Goal: Complete application form: Complete application form

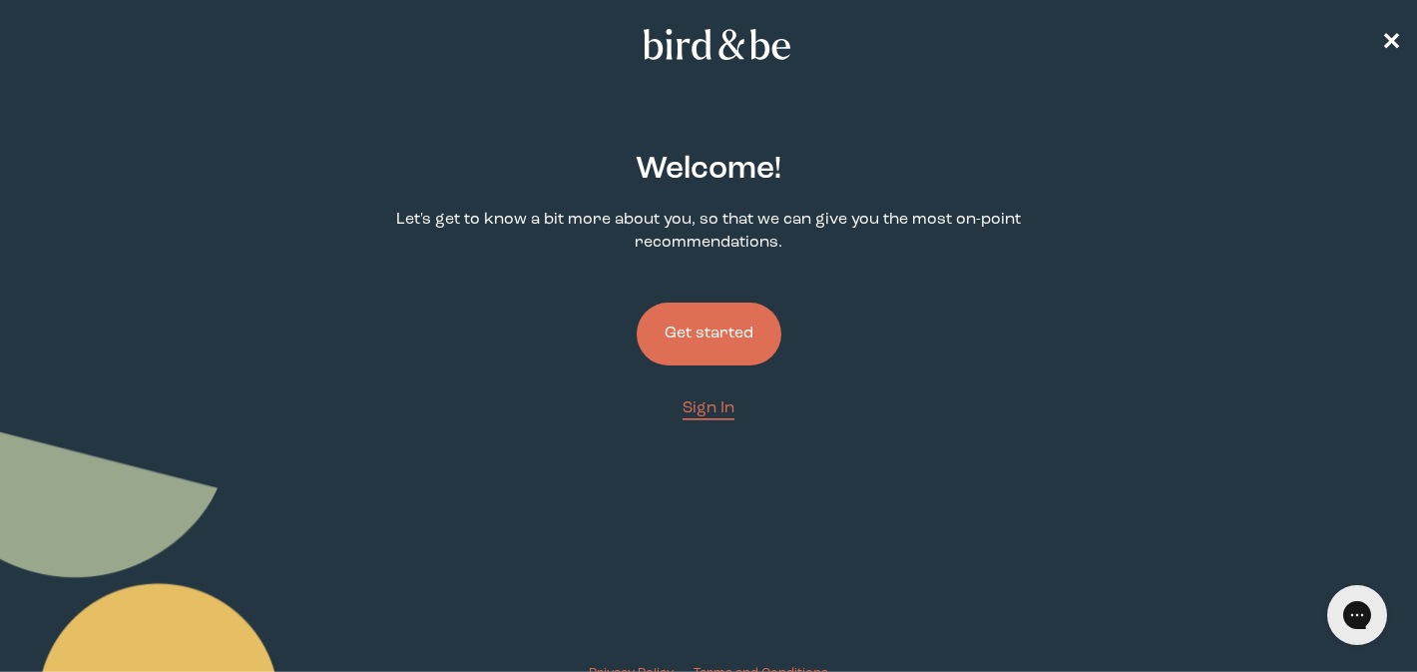
drag, startPoint x: 0, startPoint y: 0, endPoint x: 674, endPoint y: 344, distance: 756.5
click at [674, 344] on button "Get started" at bounding box center [709, 333] width 145 height 63
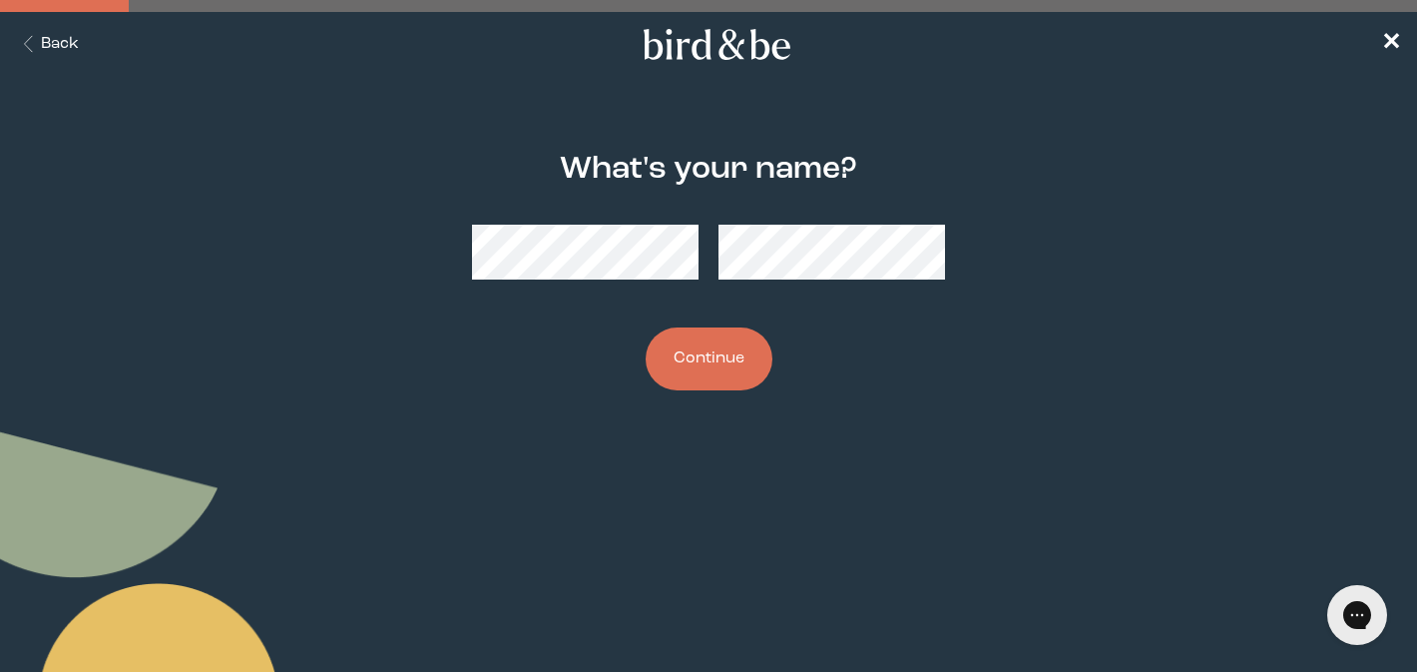
click at [712, 355] on button "Continue" at bounding box center [709, 358] width 127 height 63
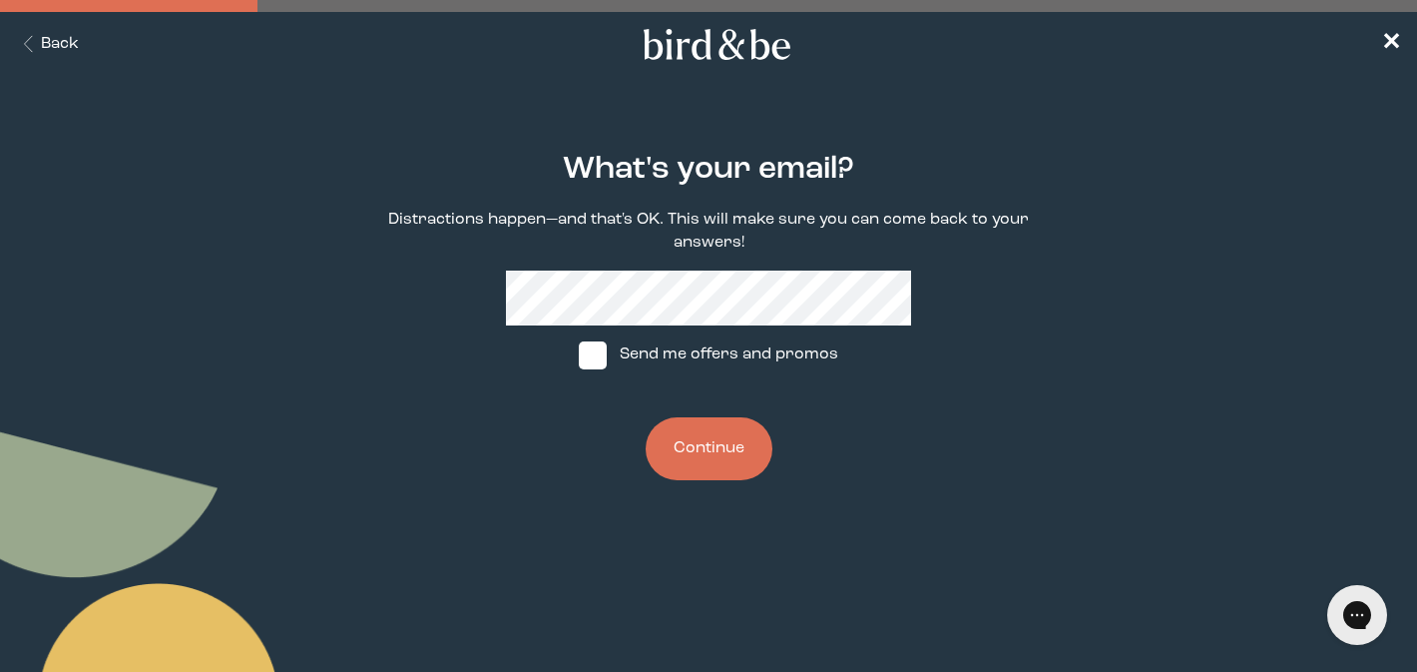
click at [696, 433] on button "Continue" at bounding box center [709, 448] width 127 height 63
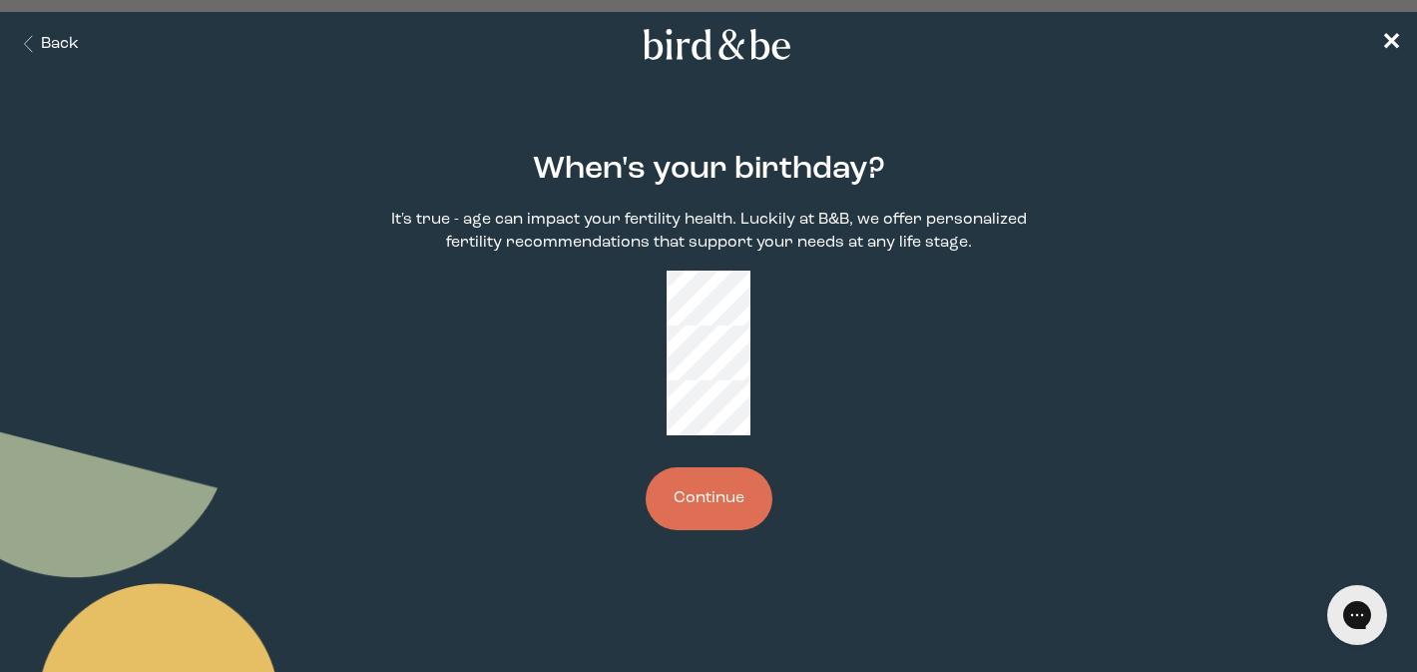
click at [646, 467] on button "Continue" at bounding box center [709, 498] width 127 height 63
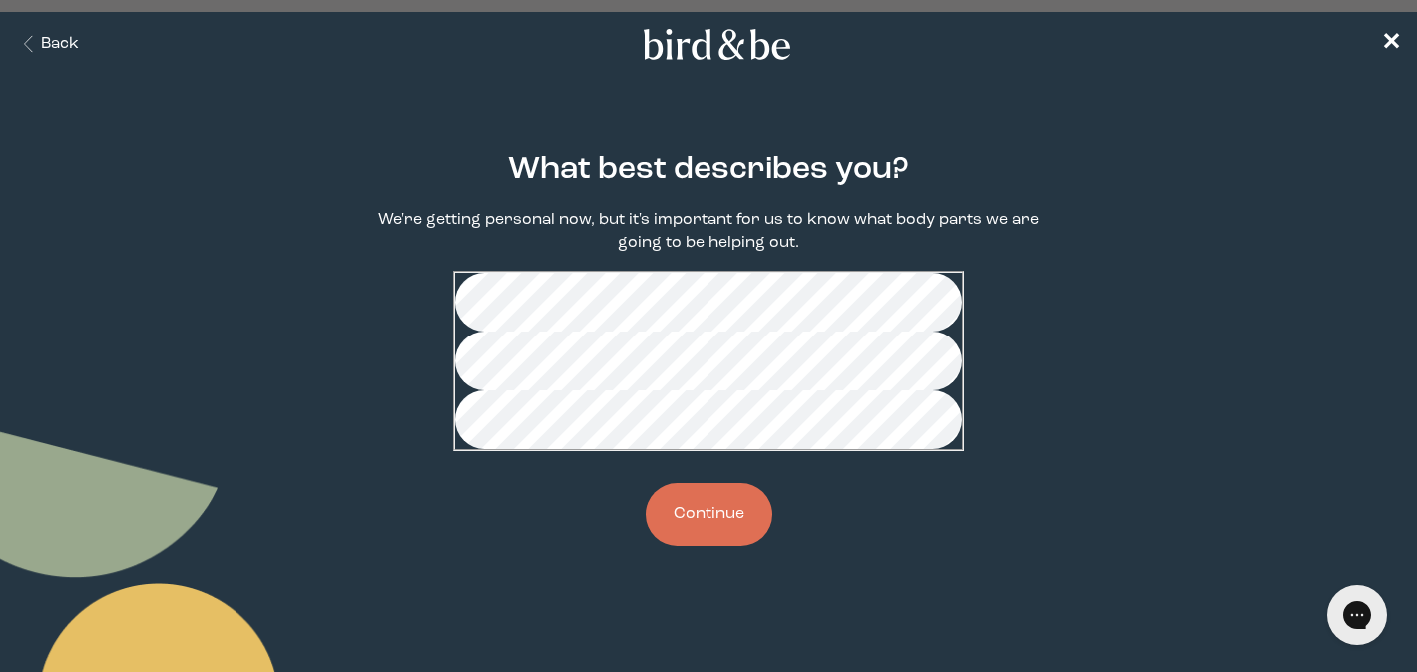
click at [708, 546] on button "Continue" at bounding box center [709, 514] width 127 height 63
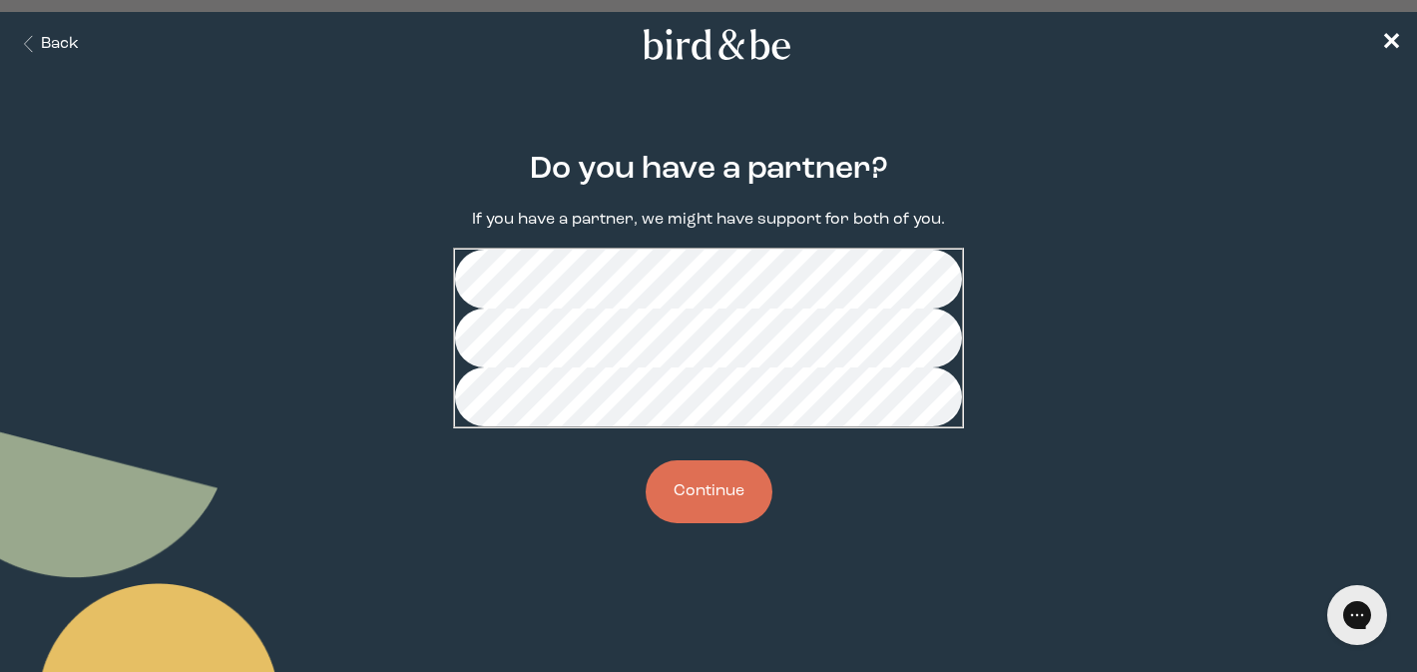
click at [700, 523] on button "Continue" at bounding box center [709, 491] width 127 height 63
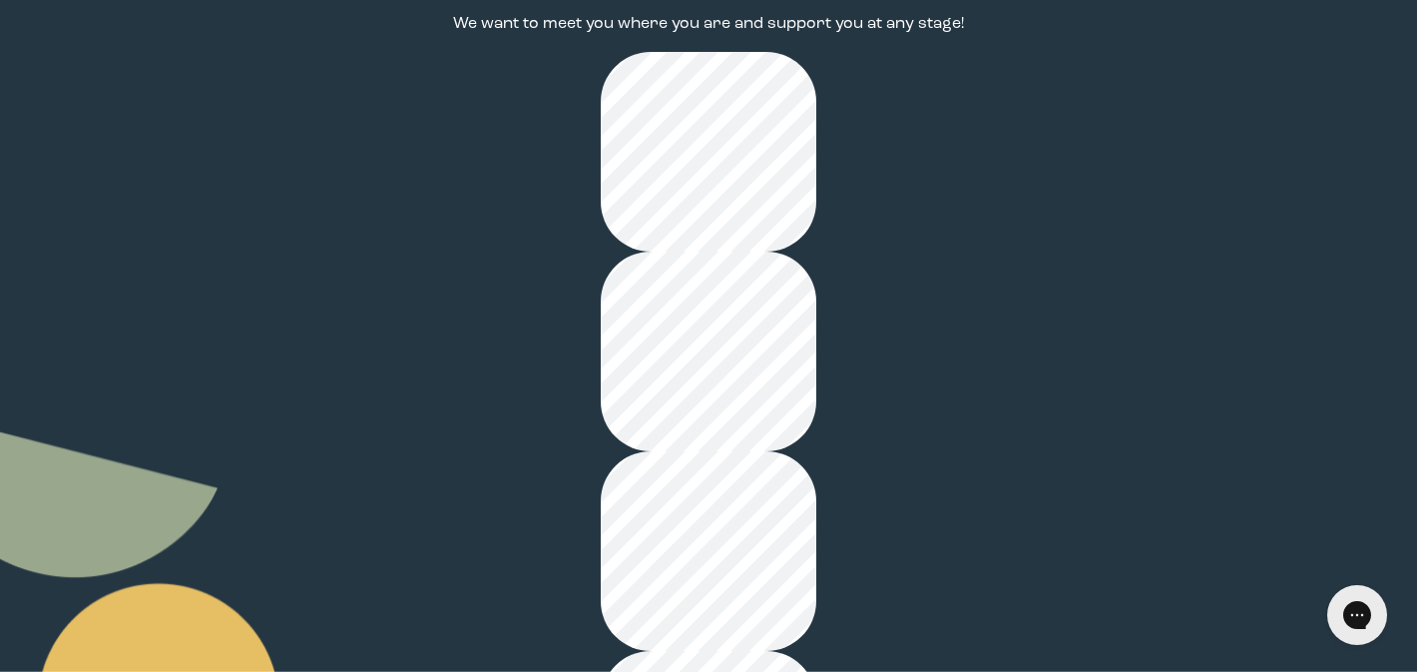
scroll to position [212, 0]
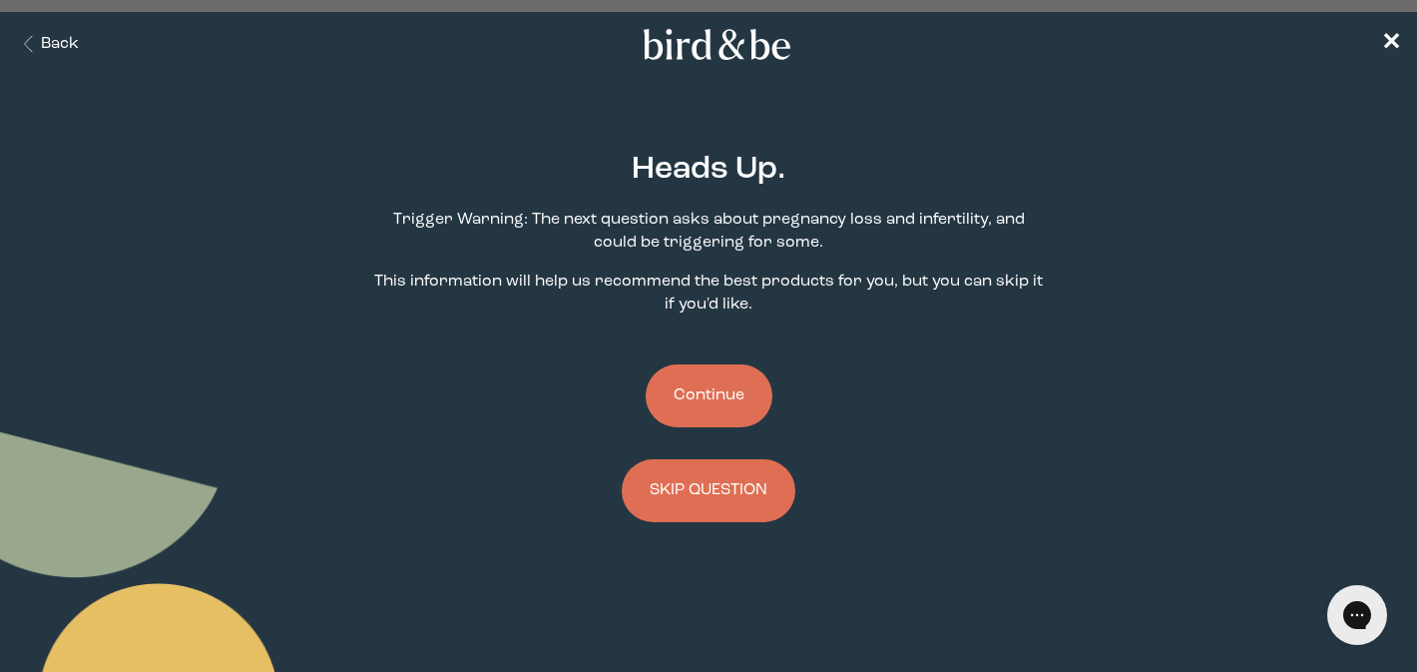
click at [715, 405] on button "Continue" at bounding box center [709, 395] width 127 height 63
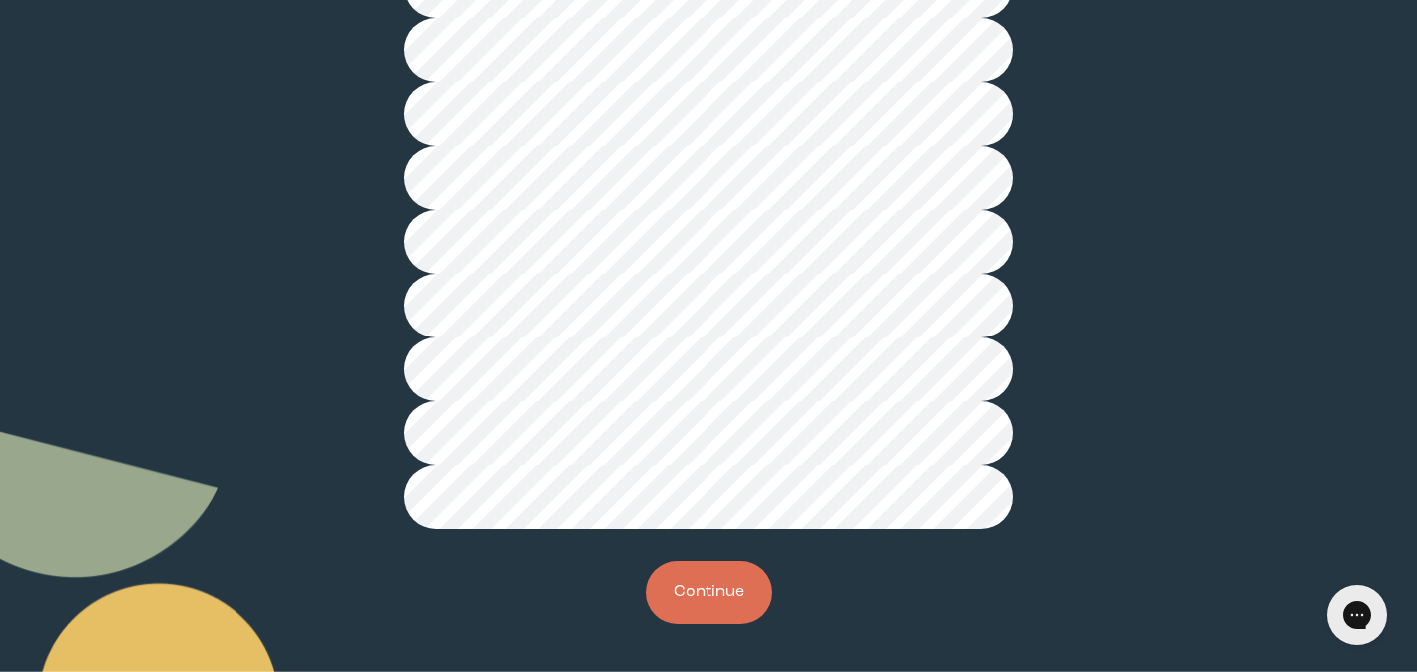
scroll to position [577, 0]
click at [706, 608] on button "Continue" at bounding box center [709, 592] width 127 height 63
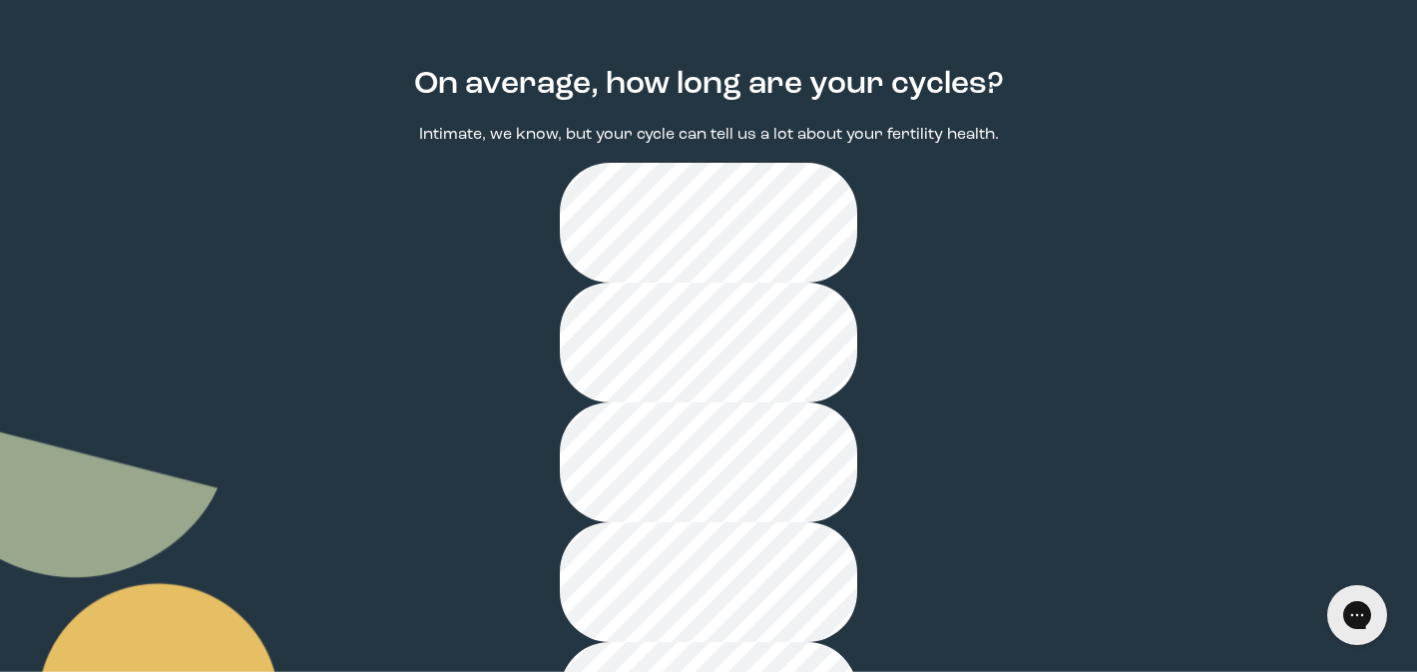
scroll to position [110, 0]
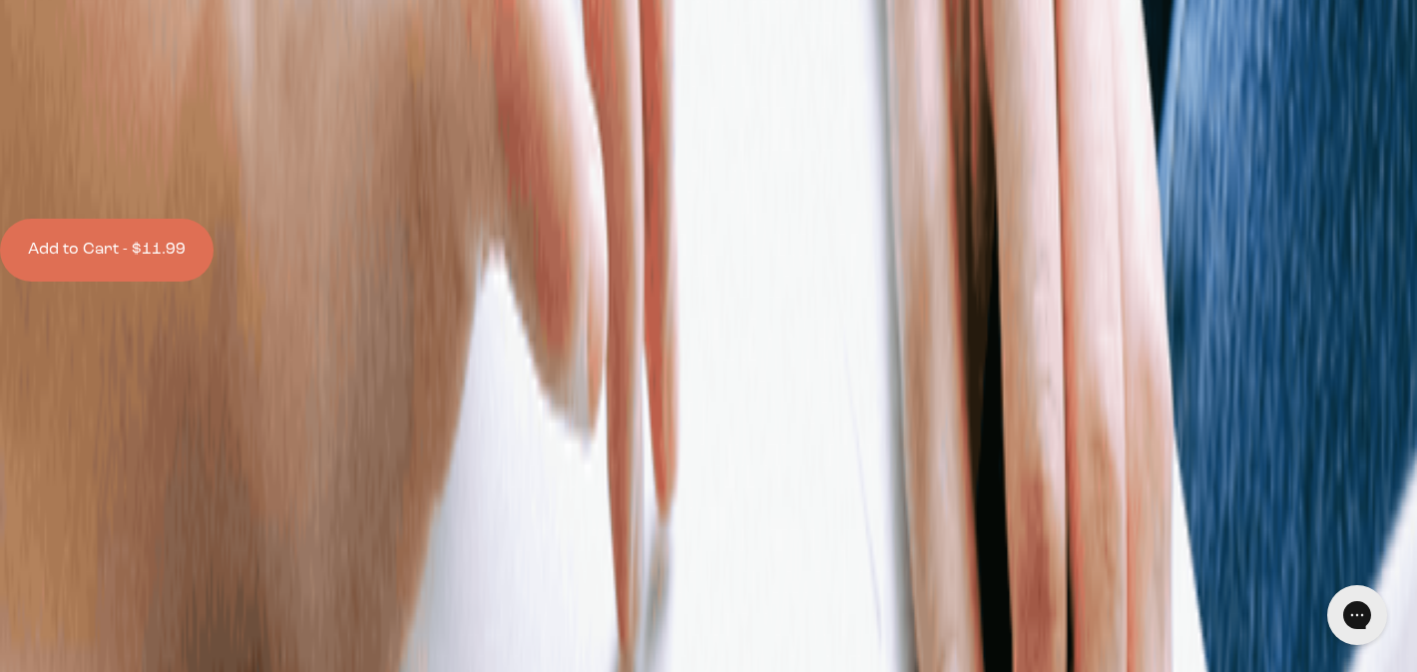
scroll to position [2947, 0]
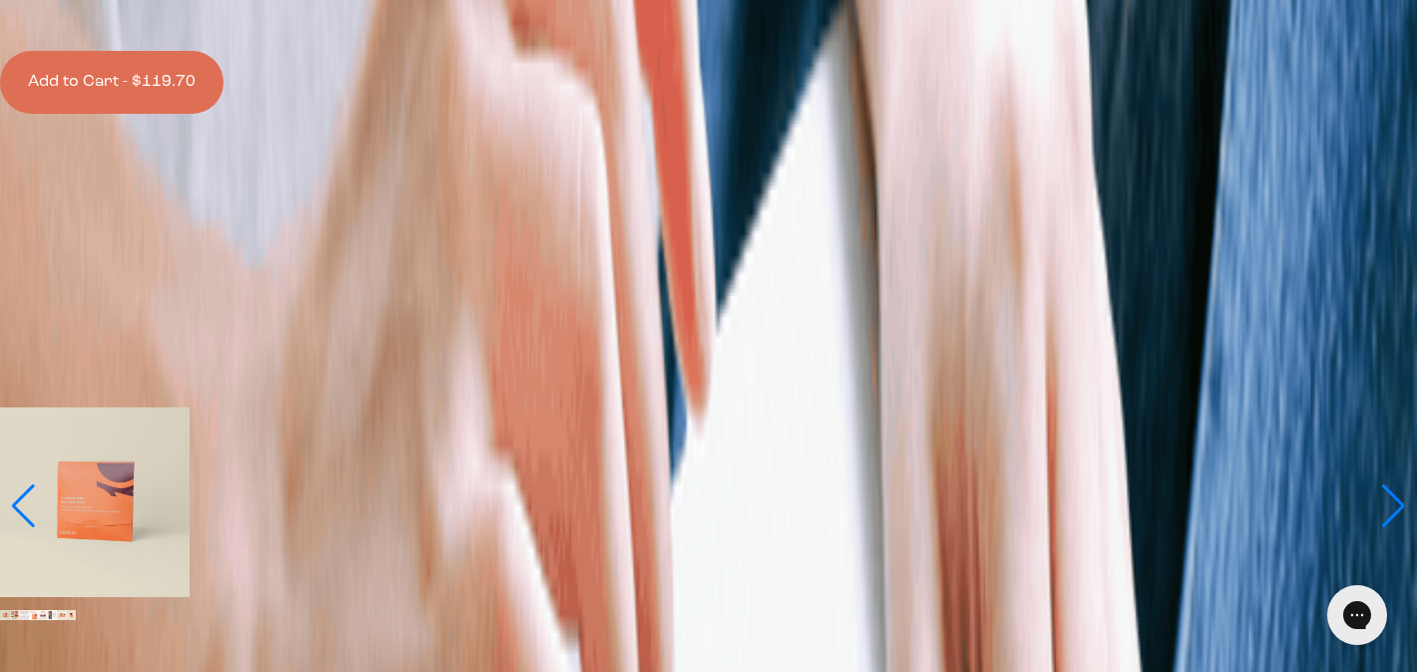
scroll to position [364, 0]
